Goal: Task Accomplishment & Management: Manage account settings

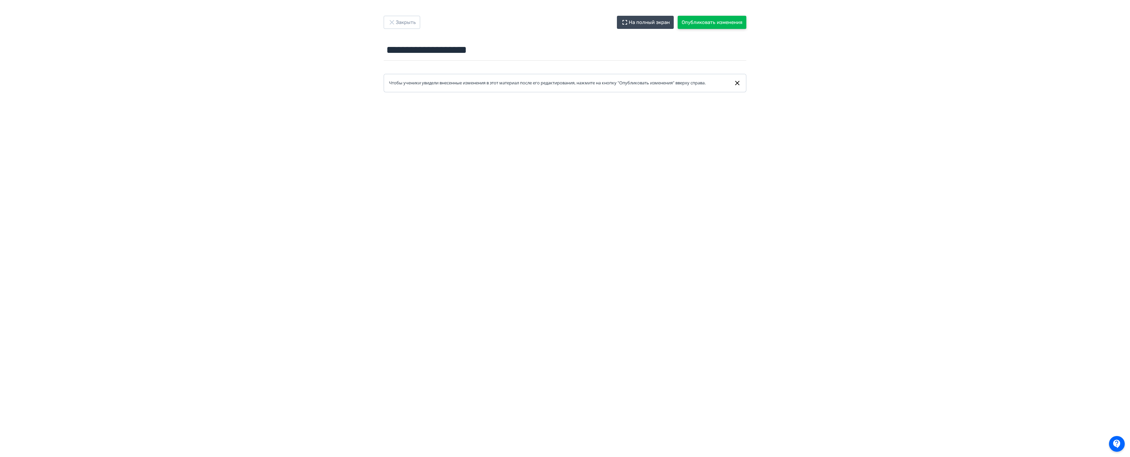
click at [678, 21] on button "Опубликовать изменения" at bounding box center [712, 22] width 69 height 13
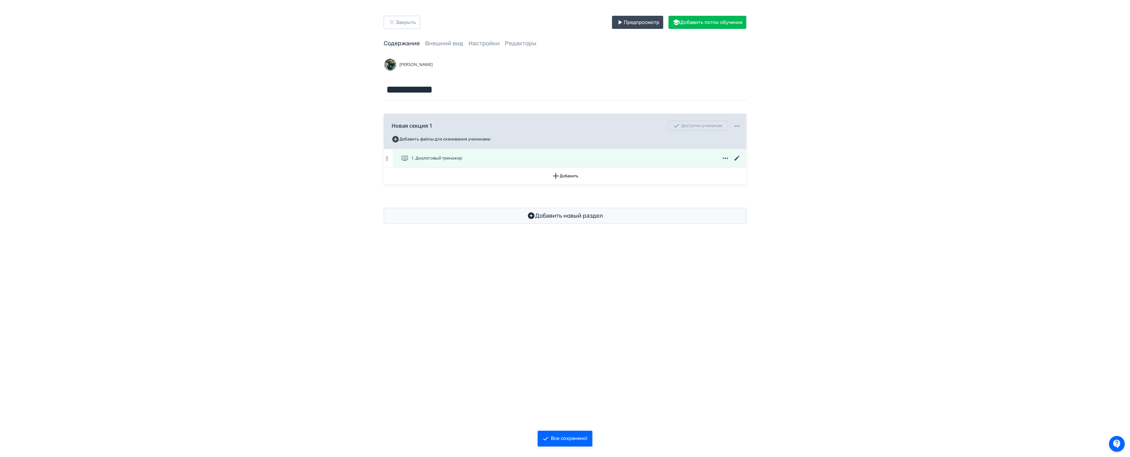
click at [733, 157] on icon at bounding box center [737, 158] width 8 height 8
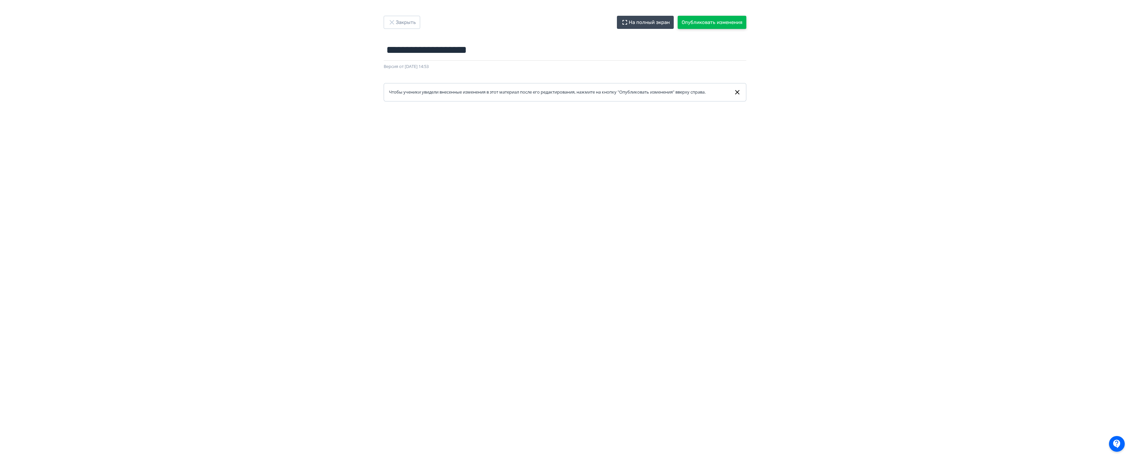
click at [678, 22] on button "Опубликовать изменения" at bounding box center [712, 22] width 69 height 13
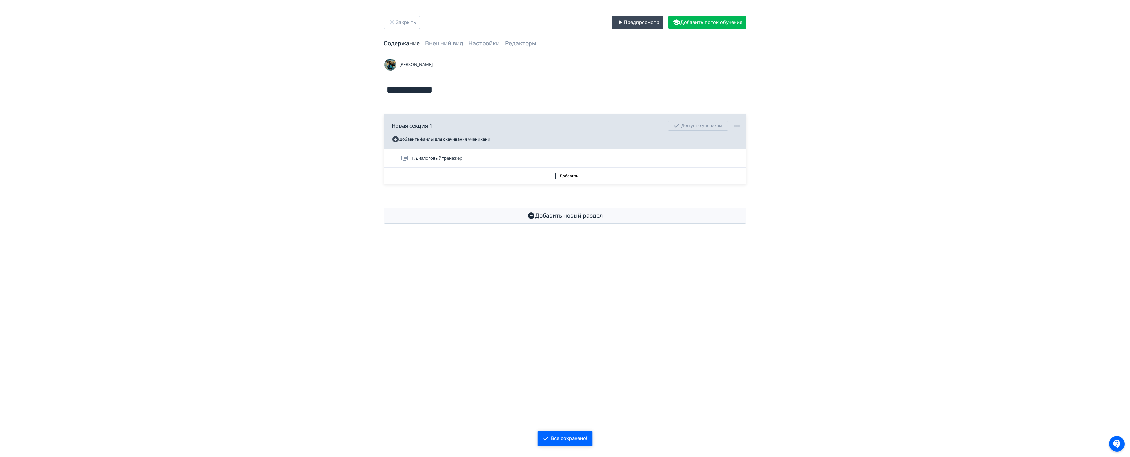
click at [428, 269] on div "**********" at bounding box center [565, 228] width 1130 height 457
click at [733, 155] on icon at bounding box center [737, 158] width 8 height 8
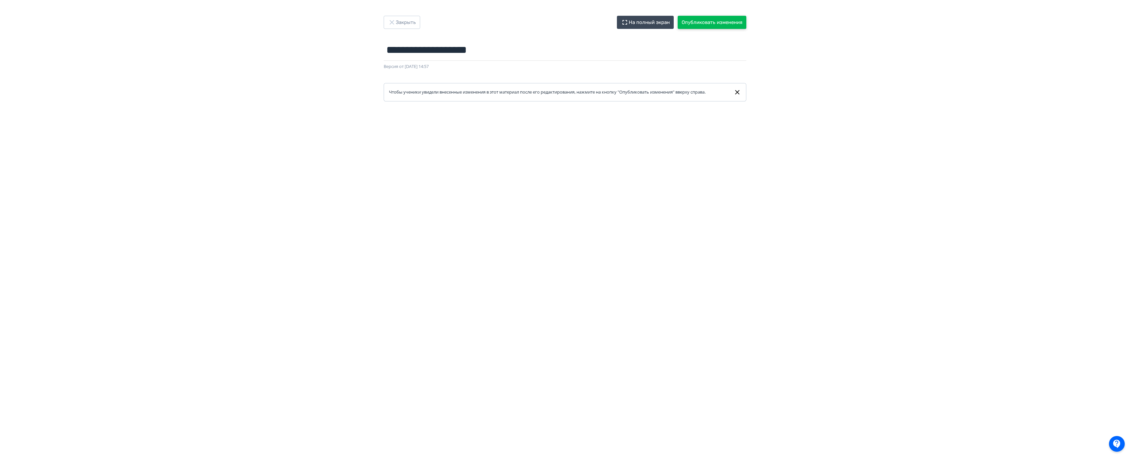
drag, startPoint x: 547, startPoint y: 17, endPoint x: 548, endPoint y: 23, distance: 5.9
click at [678, 17] on button "Опубликовать изменения" at bounding box center [712, 22] width 69 height 13
